Goal: Find specific page/section: Find specific page/section

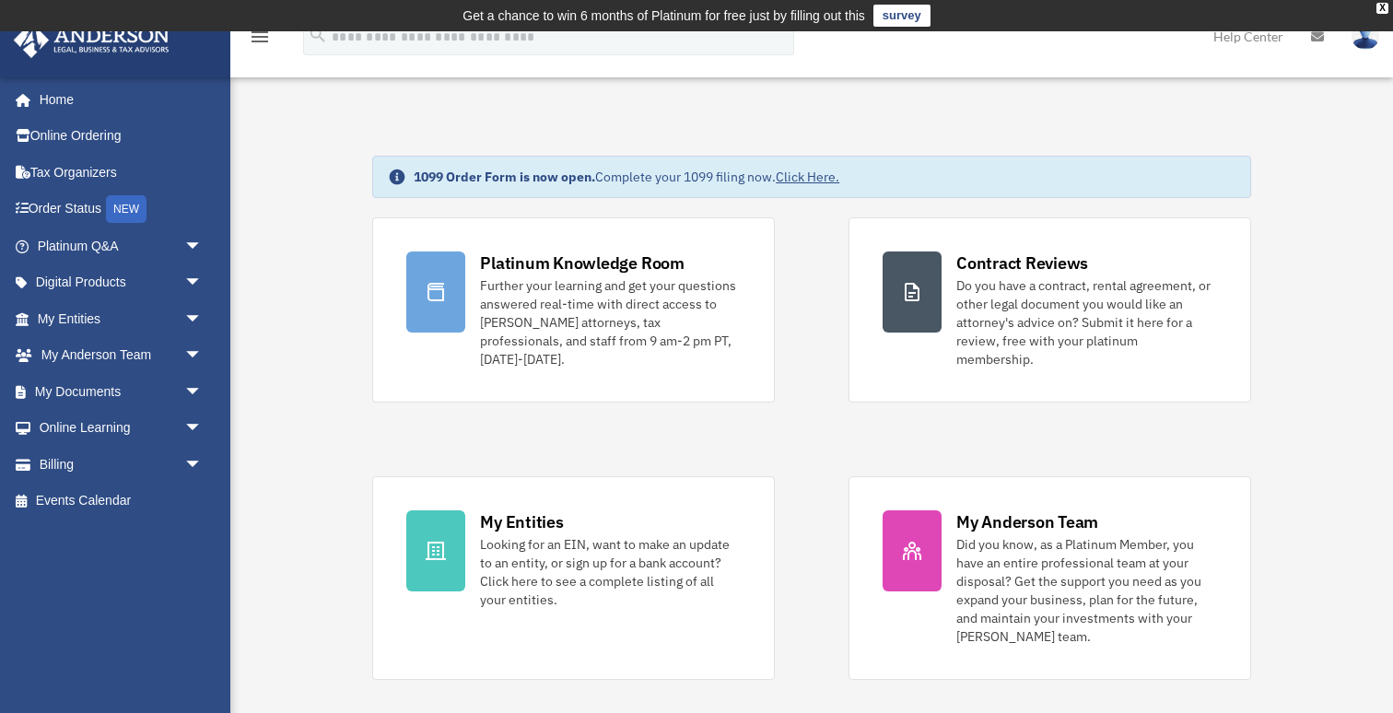
click at [815, 176] on link "Click Here." at bounding box center [808, 177] width 64 height 17
click at [201, 321] on span "arrow_drop_down" at bounding box center [202, 319] width 37 height 38
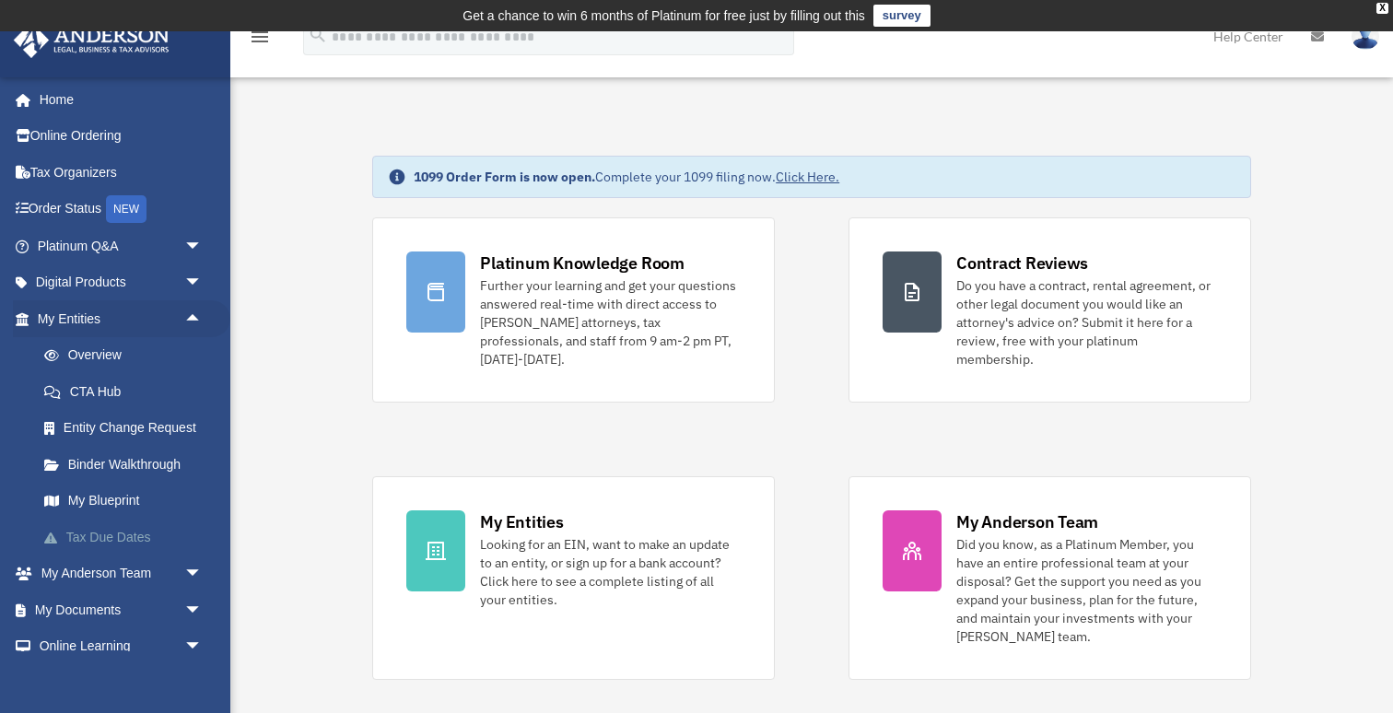
scroll to position [90, 0]
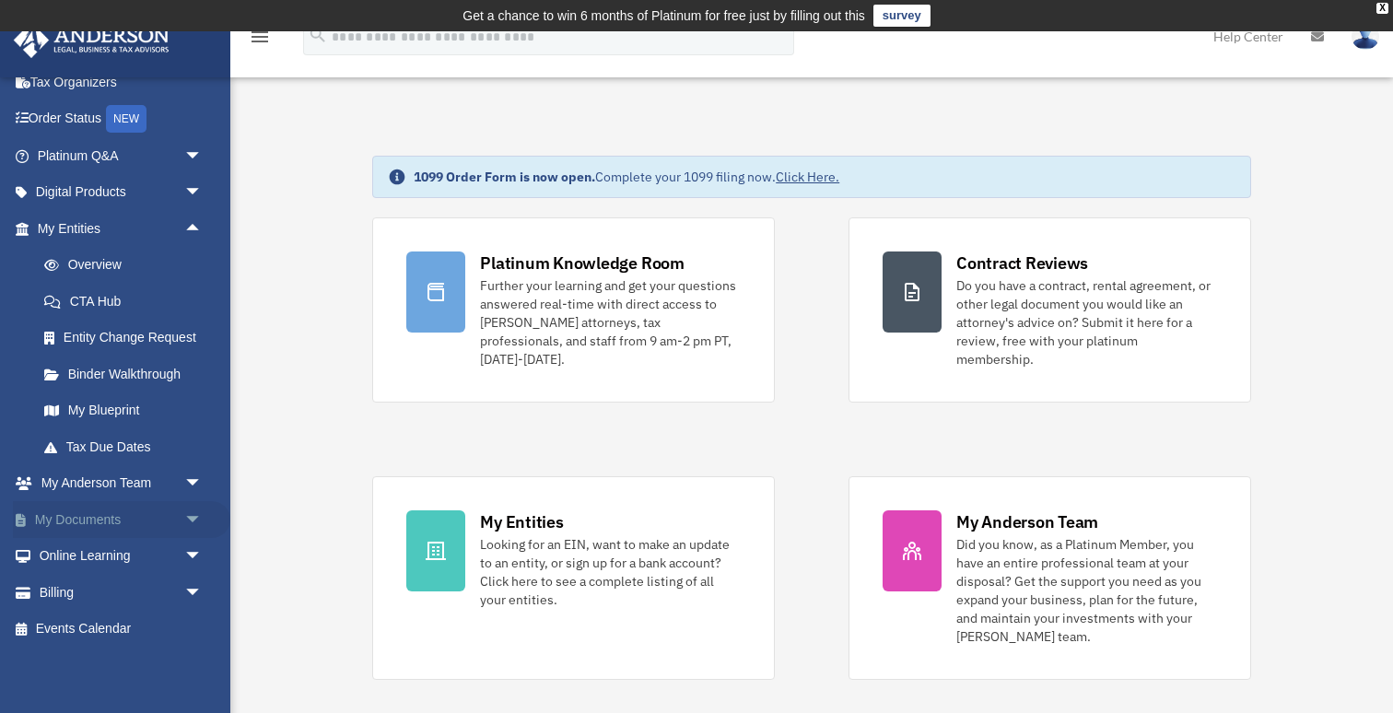
click at [188, 522] on span "arrow_drop_down" at bounding box center [202, 520] width 37 height 38
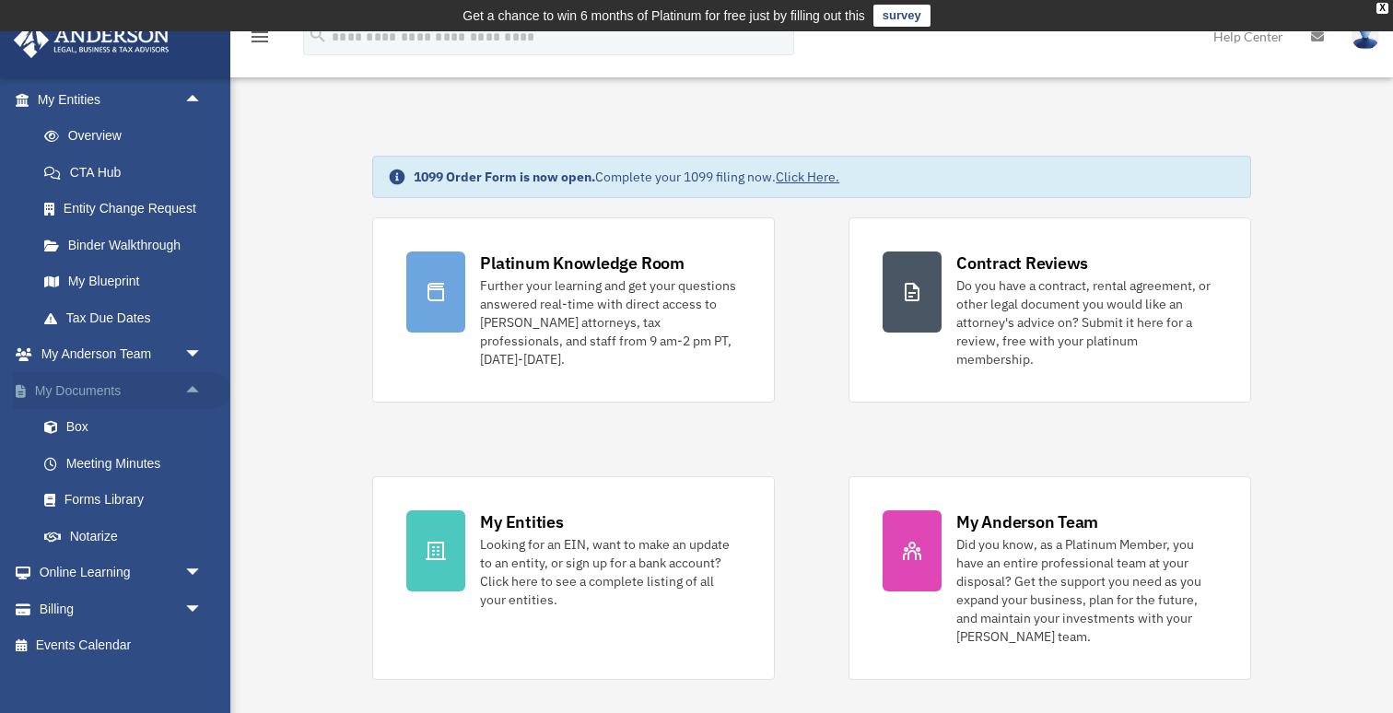
scroll to position [236, 0]
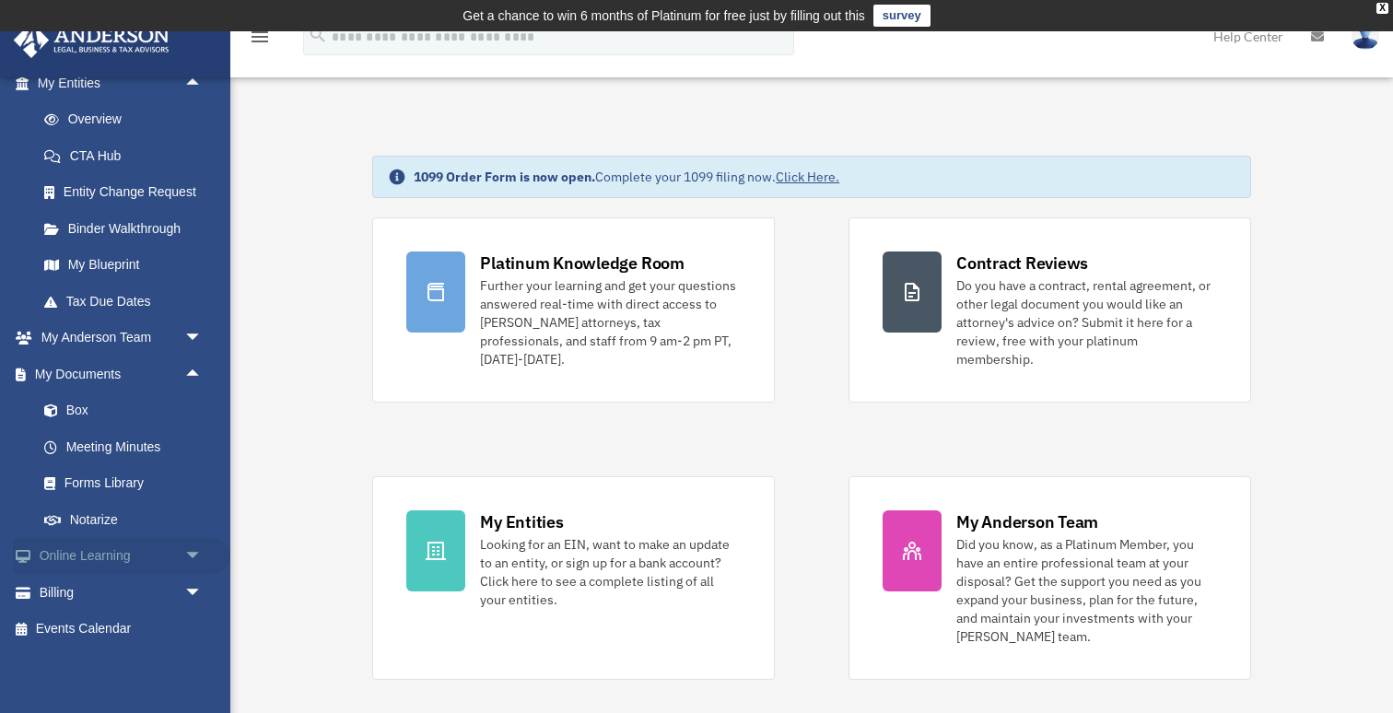
click at [194, 562] on span "arrow_drop_down" at bounding box center [202, 557] width 37 height 38
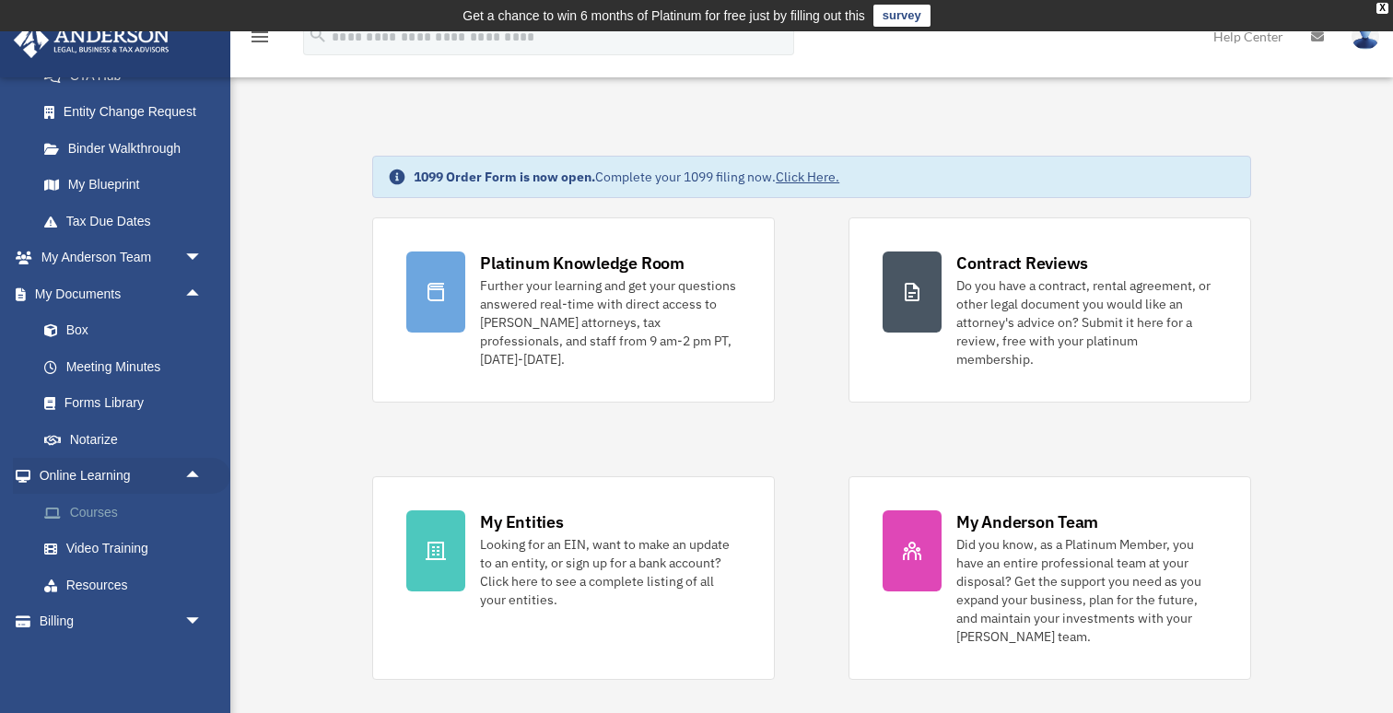
scroll to position [345, 0]
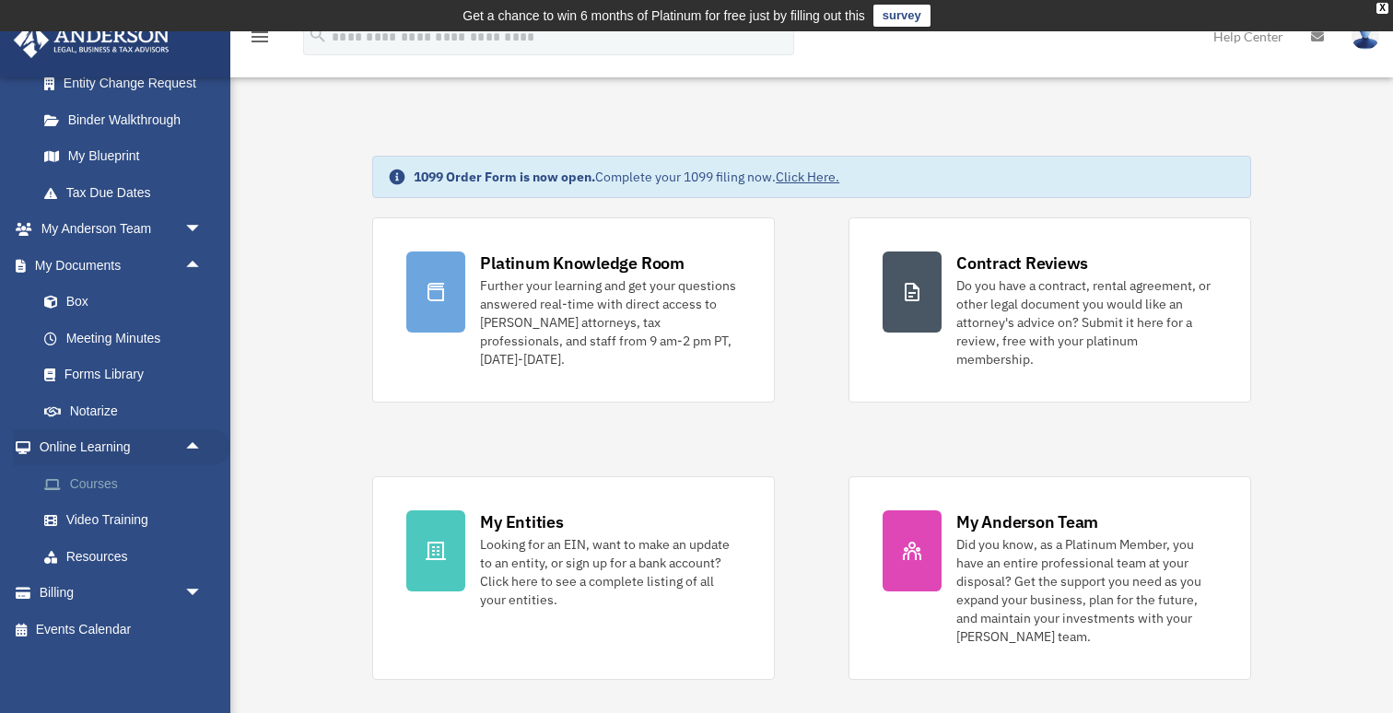
click at [100, 488] on link "Courses" at bounding box center [128, 483] width 205 height 37
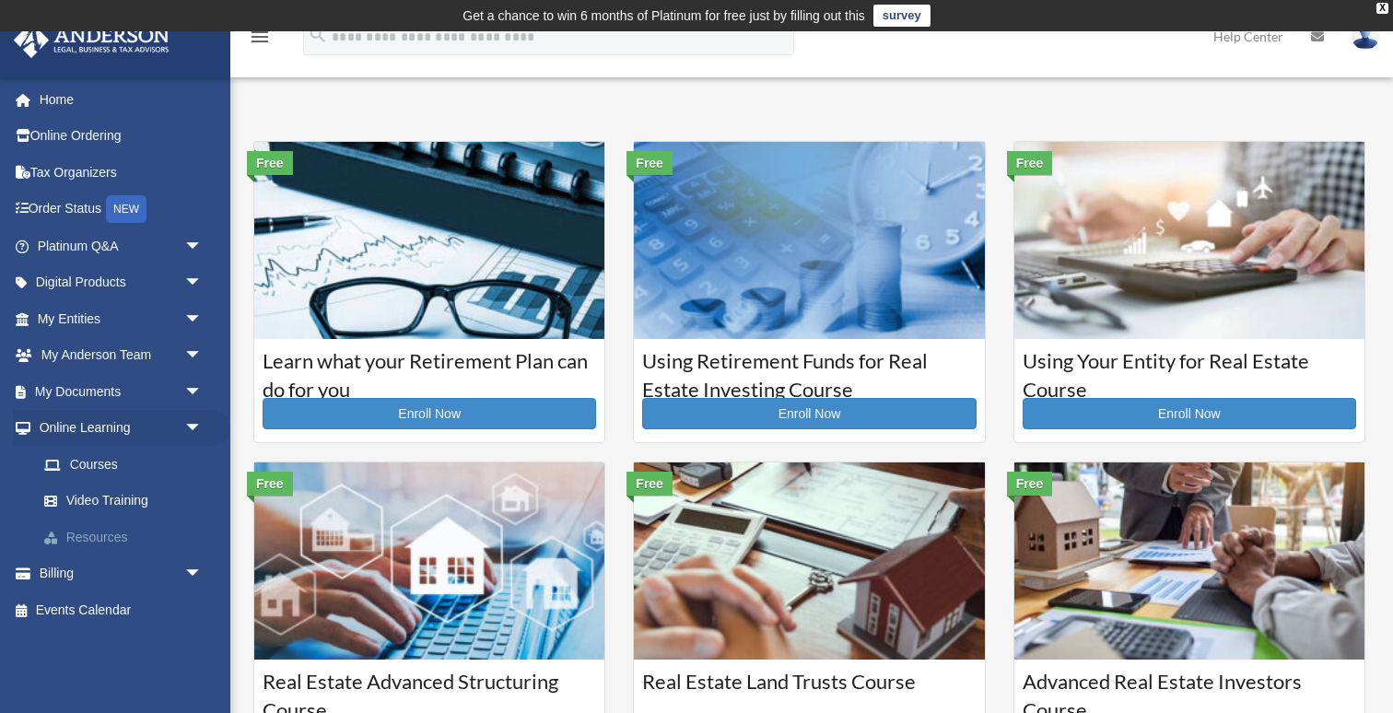
click at [101, 536] on link "Resources" at bounding box center [128, 537] width 205 height 37
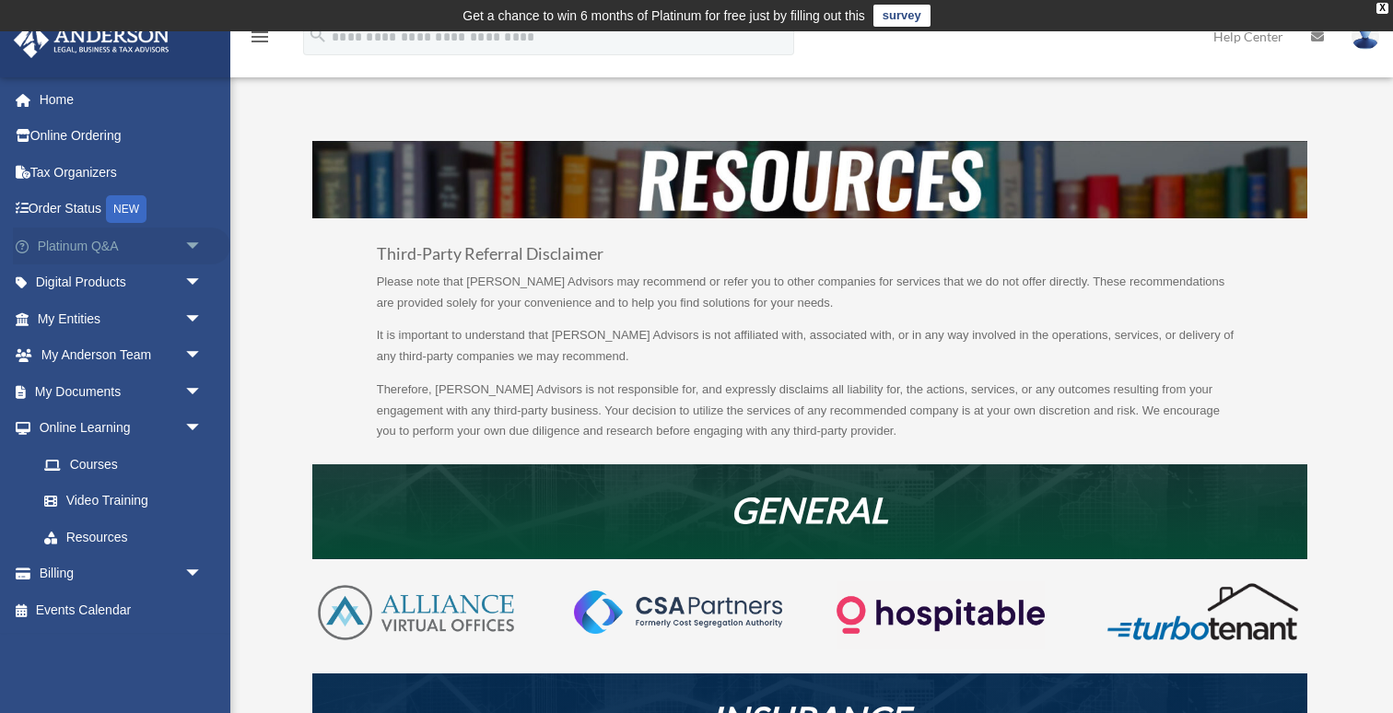
click at [198, 245] on span "arrow_drop_down" at bounding box center [202, 247] width 37 height 38
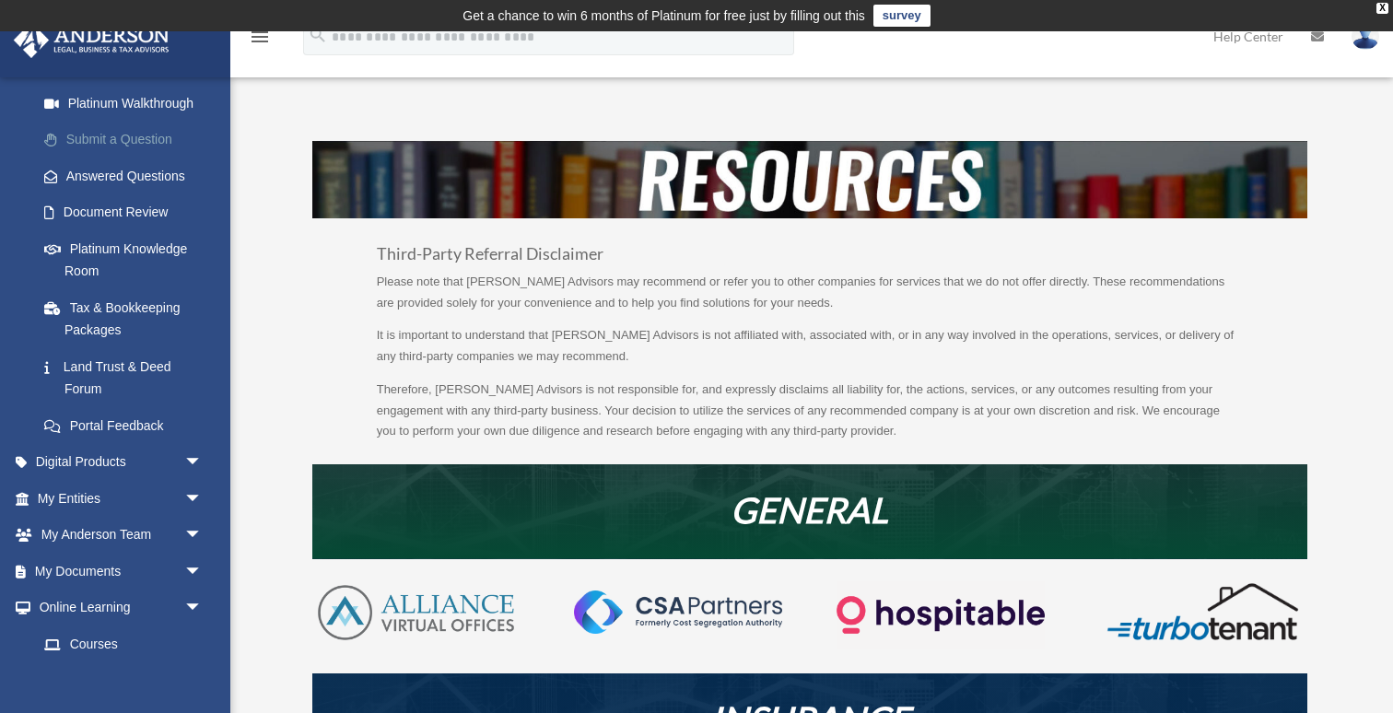
scroll to position [320, 0]
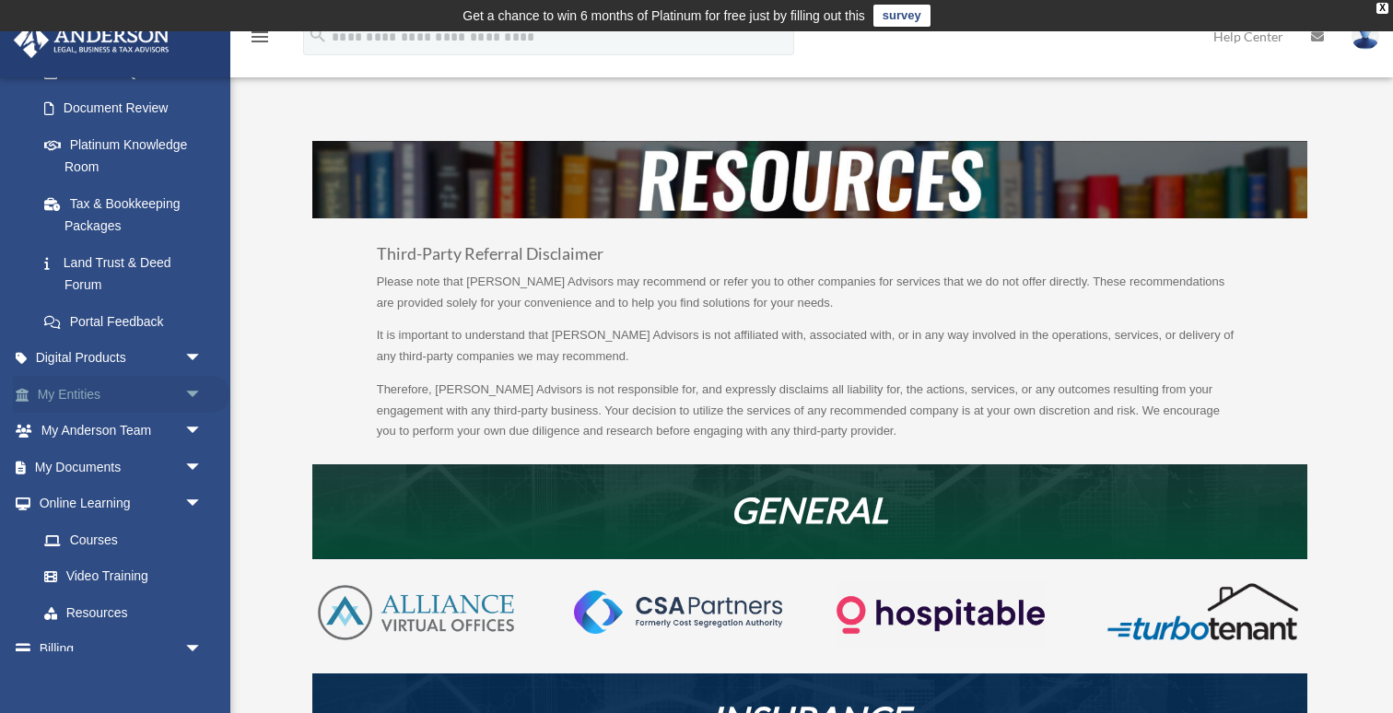
click at [191, 395] on span "arrow_drop_down" at bounding box center [202, 395] width 37 height 38
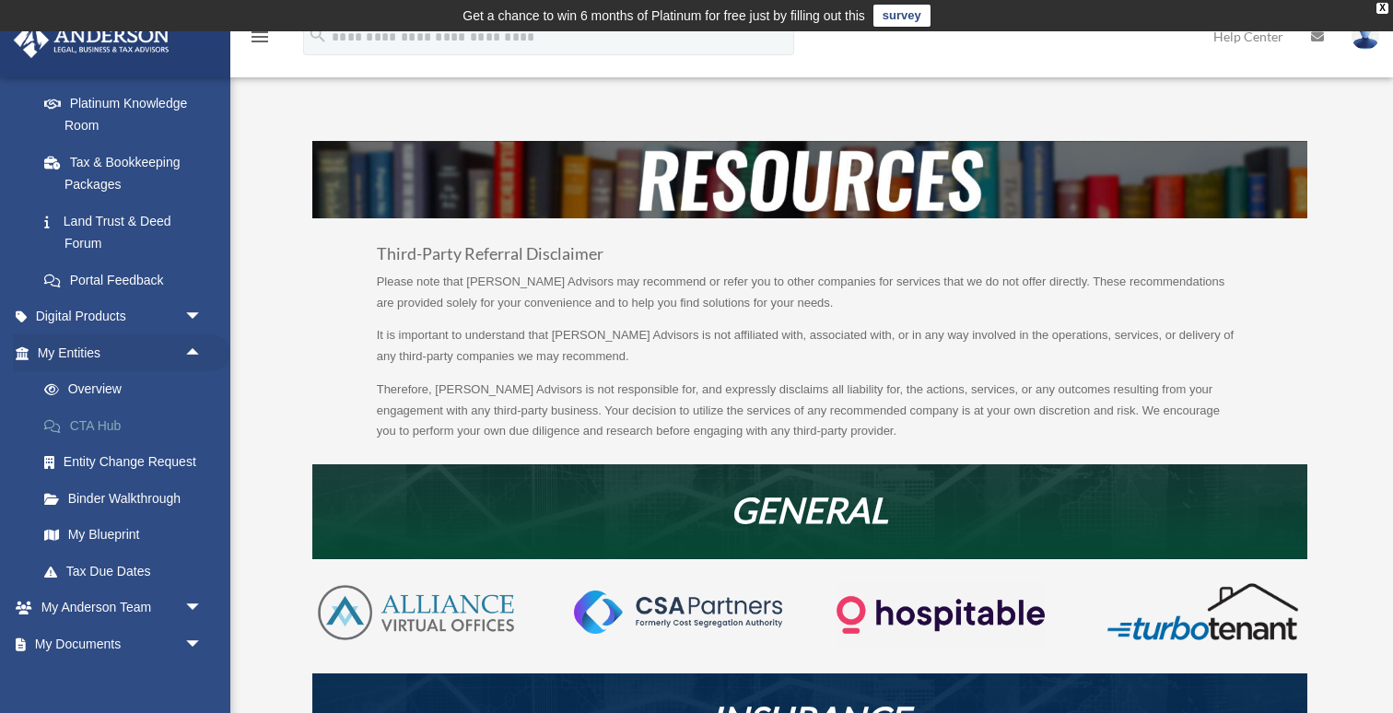
scroll to position [377, 0]
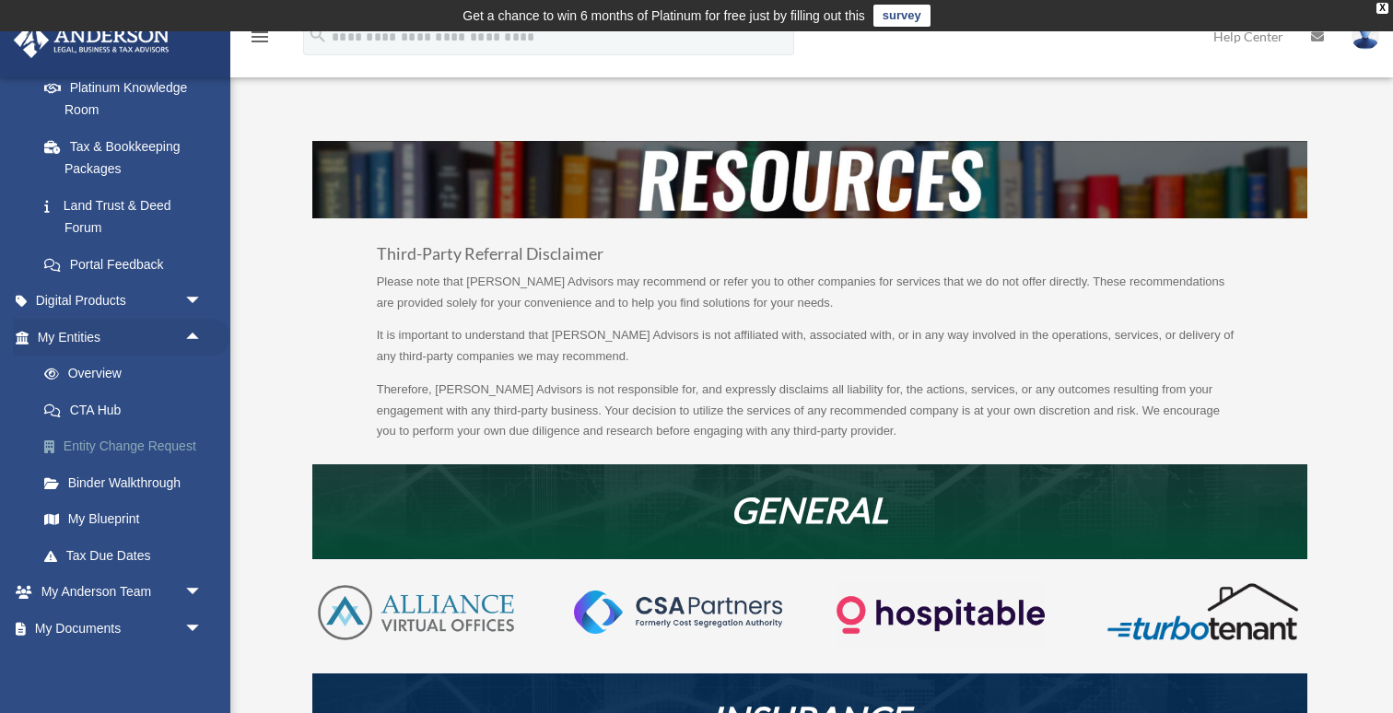
click at [164, 452] on link "Entity Change Request" at bounding box center [128, 446] width 205 height 37
